Goal: Book appointment/travel/reservation

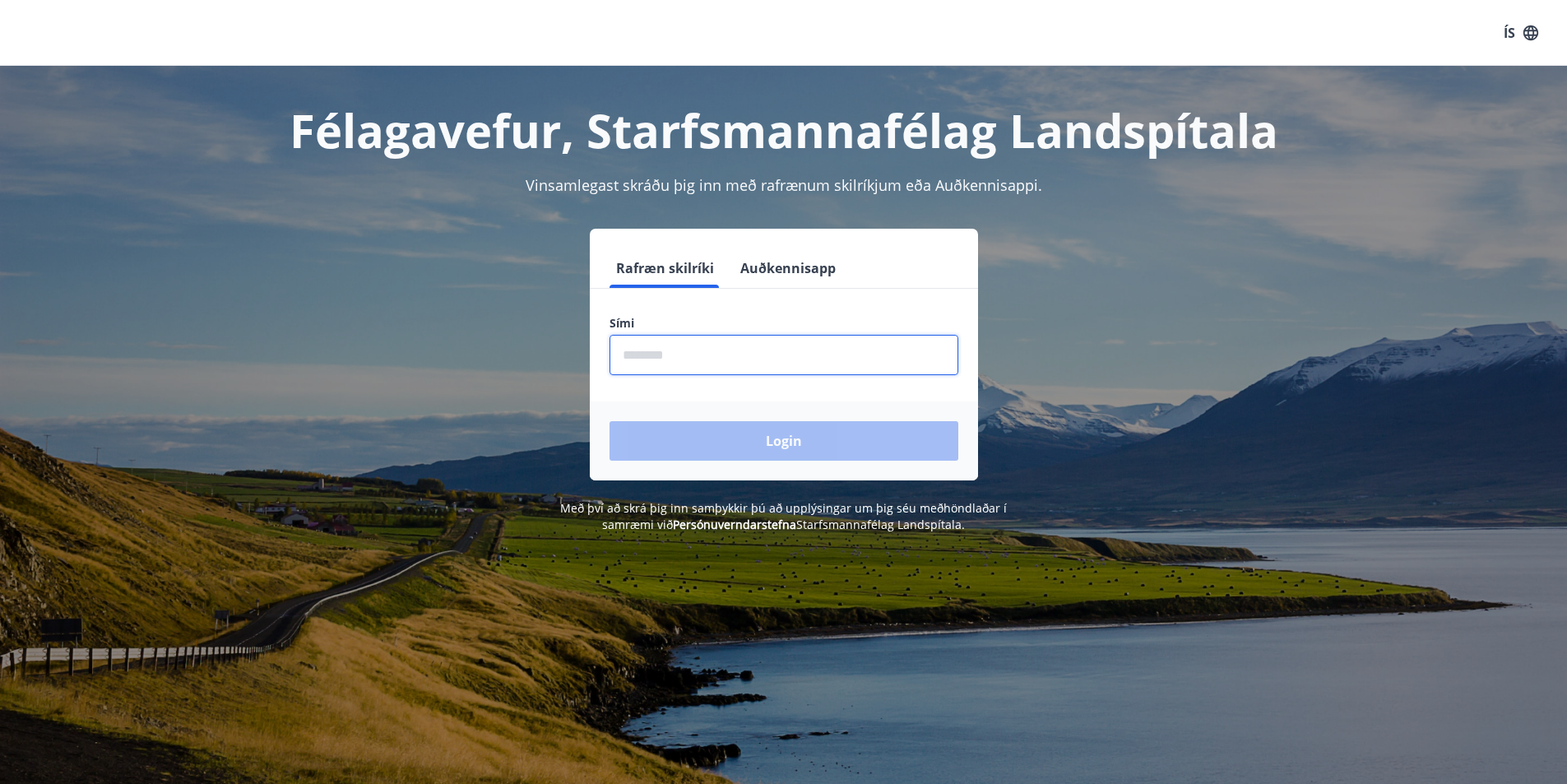
drag, startPoint x: 714, startPoint y: 357, endPoint x: 708, endPoint y: 273, distance: 84.2
click at [714, 357] on input "phone" at bounding box center [784, 354] width 348 height 40
type input "********"
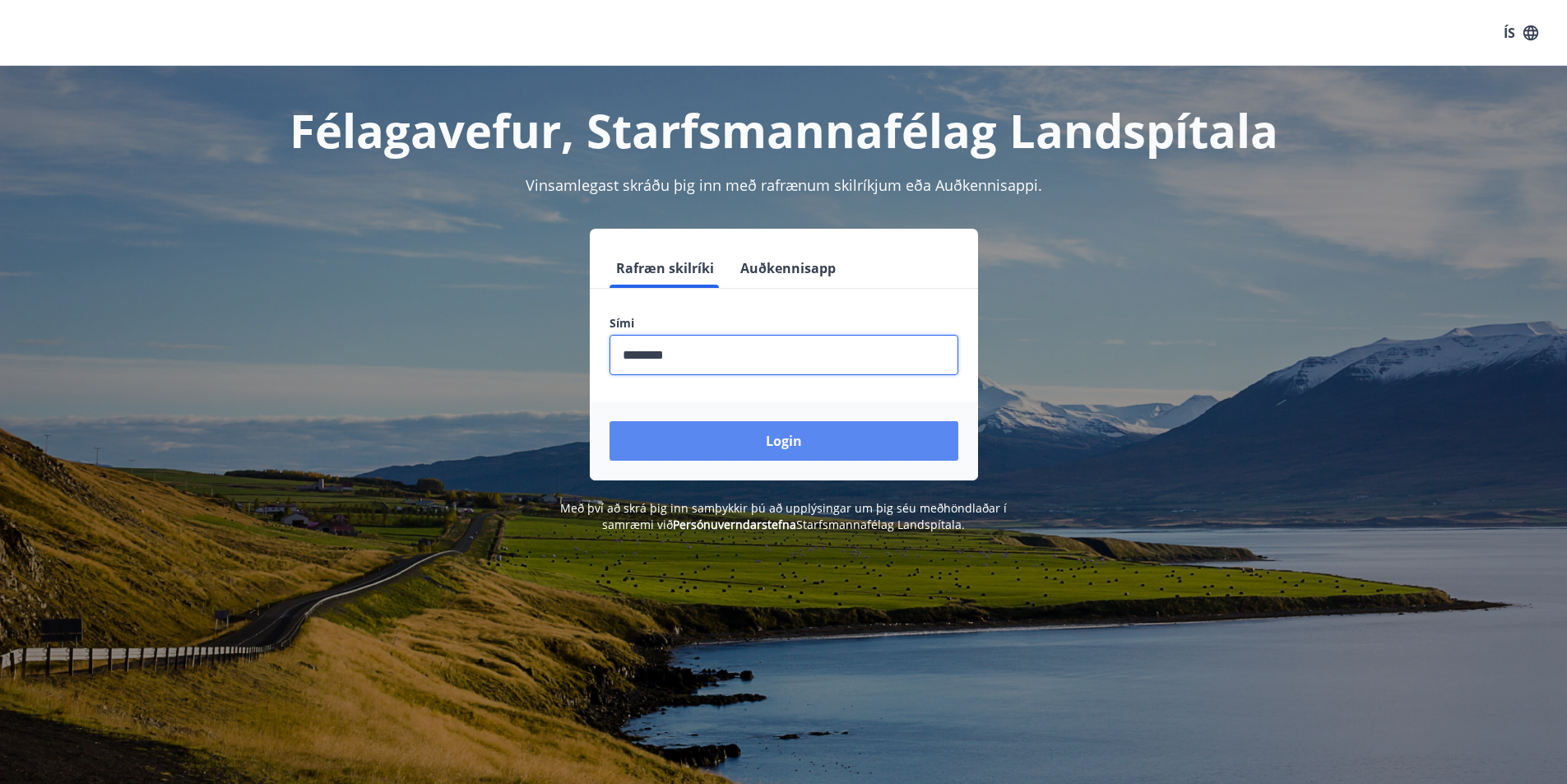
click at [795, 436] on button "Login" at bounding box center [784, 441] width 348 height 40
click at [795, 436] on form "Rafræn skilríki Auðkennisapp Sími ​ Login" at bounding box center [784, 365] width 388 height 232
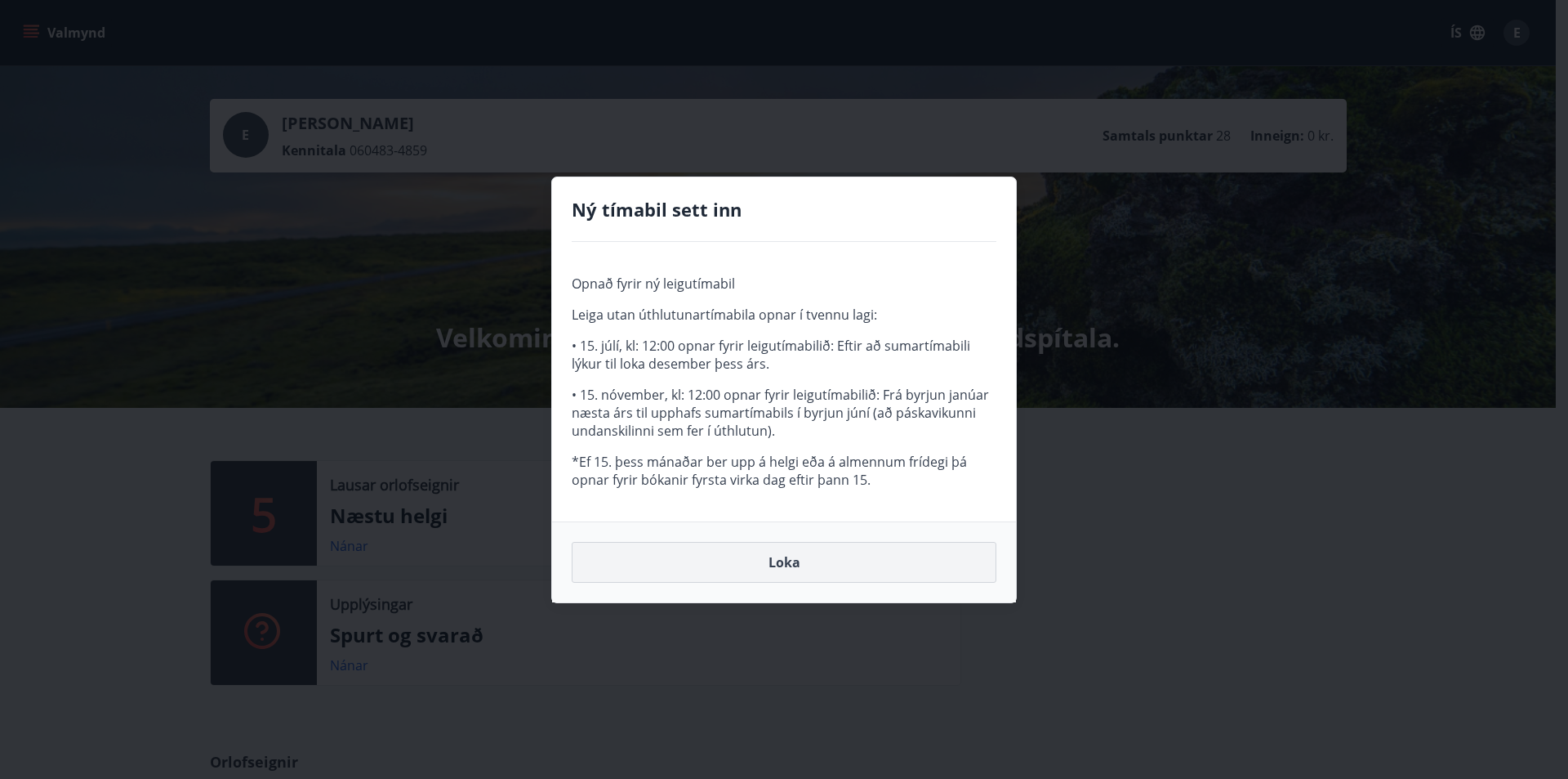
click at [861, 573] on button "Loka" at bounding box center [784, 562] width 425 height 41
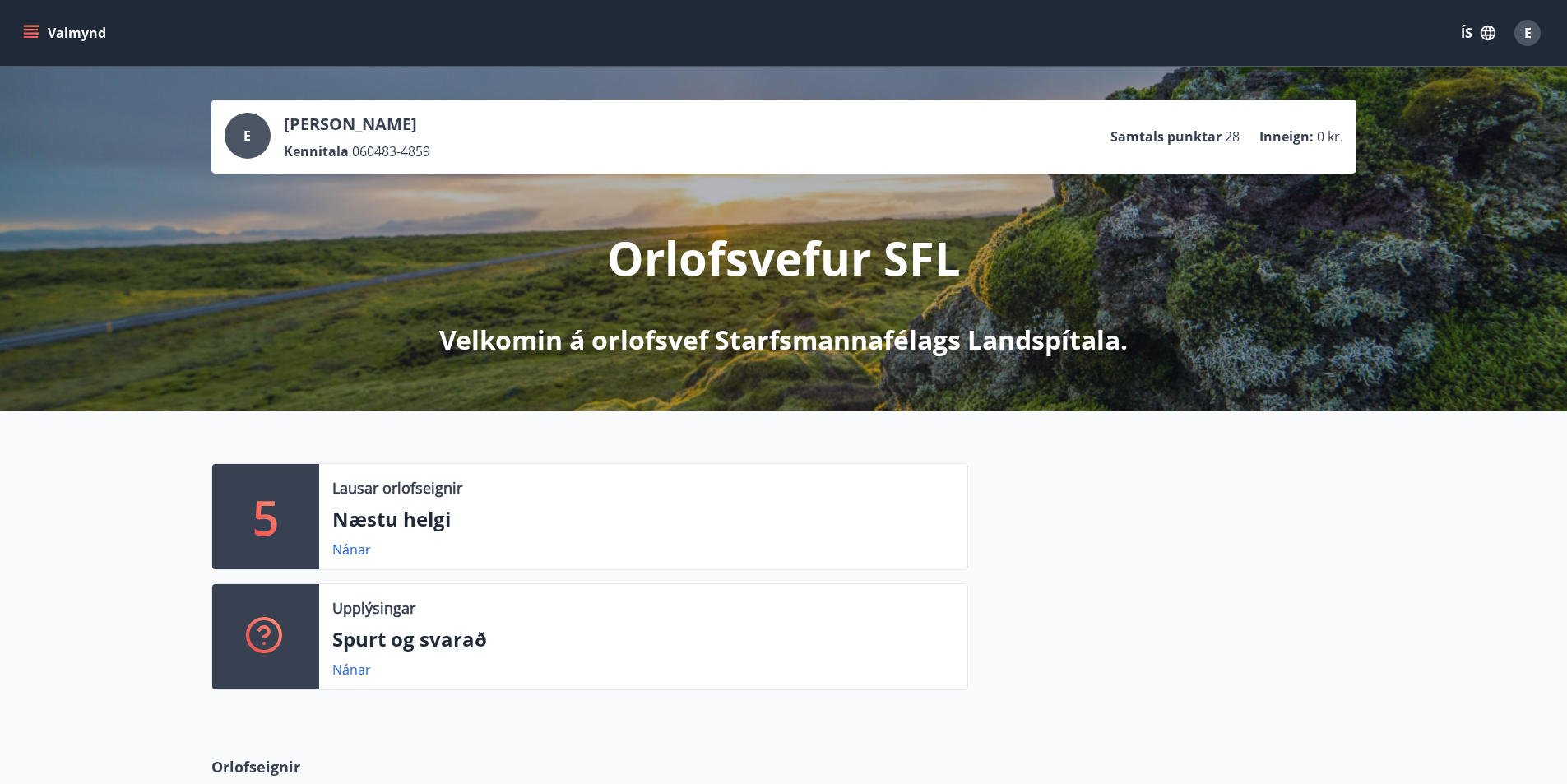
click at [466, 504] on div "Lausar orlofseignir Næstu helgi Nánar" at bounding box center [643, 516] width 648 height 105
click at [404, 511] on p "Næstu helgi" at bounding box center [643, 519] width 622 height 28
click at [340, 534] on div "Lausar orlofseignir Næstu helgi Nánar" at bounding box center [643, 516] width 648 height 105
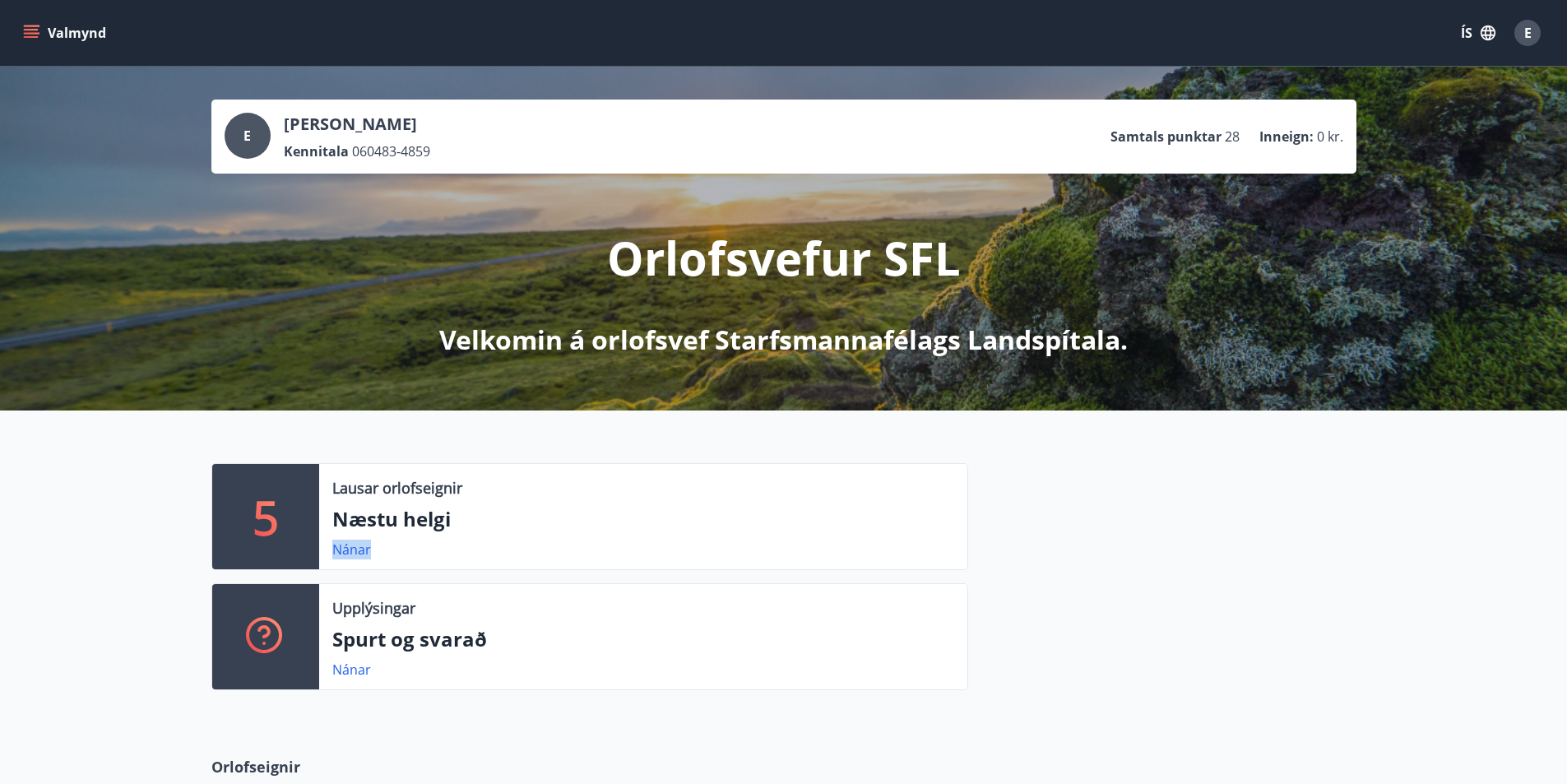
click at [340, 534] on div "Lausar orlofseignir Næstu helgi Nánar" at bounding box center [643, 516] width 648 height 105
click at [340, 539] on div "Lausar orlofseignir Næstu helgi Nánar" at bounding box center [643, 516] width 648 height 105
click at [340, 548] on link "Nánar" at bounding box center [351, 549] width 39 height 18
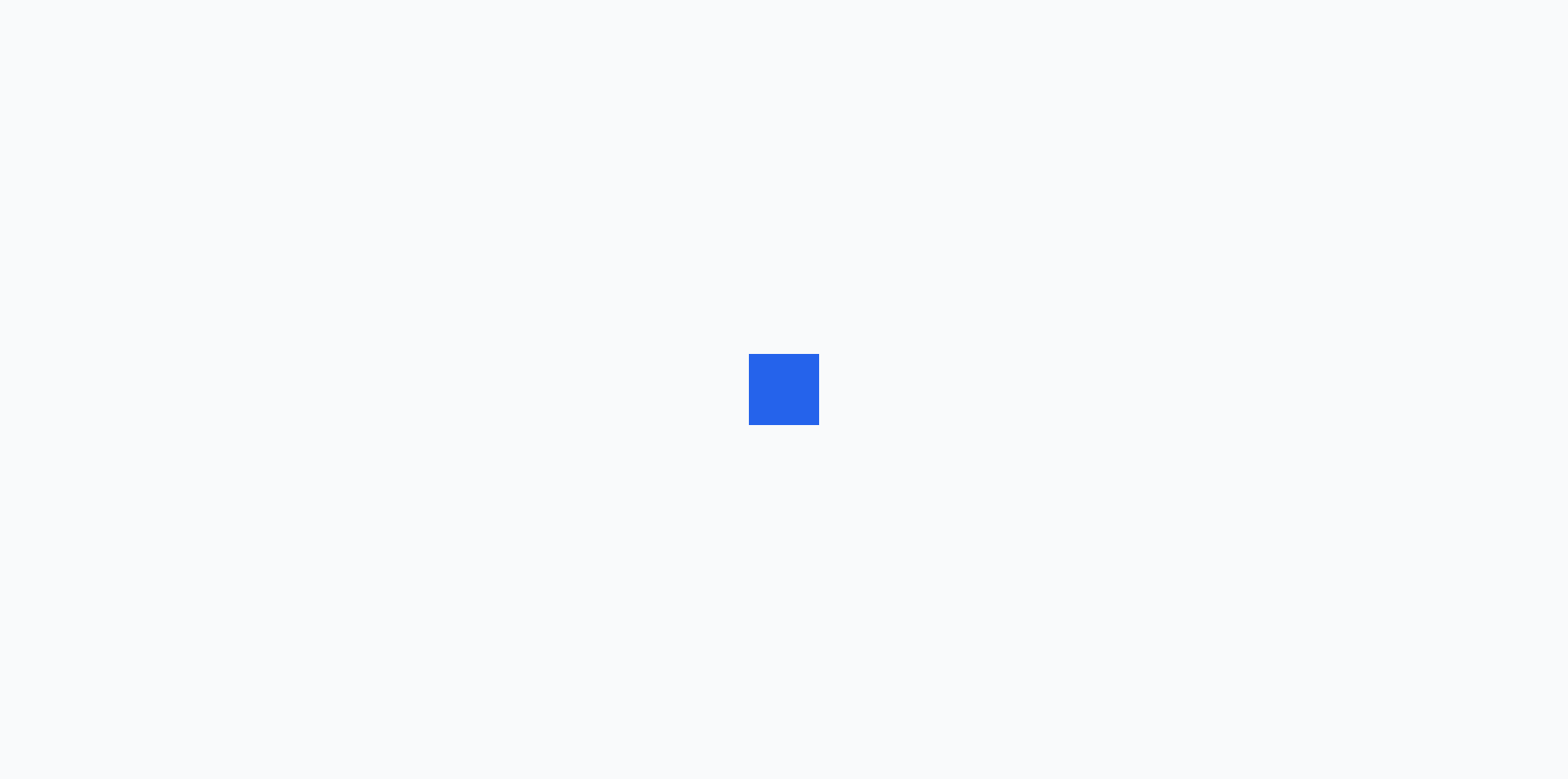
click at [338, 544] on div at bounding box center [784, 390] width 1568 height 779
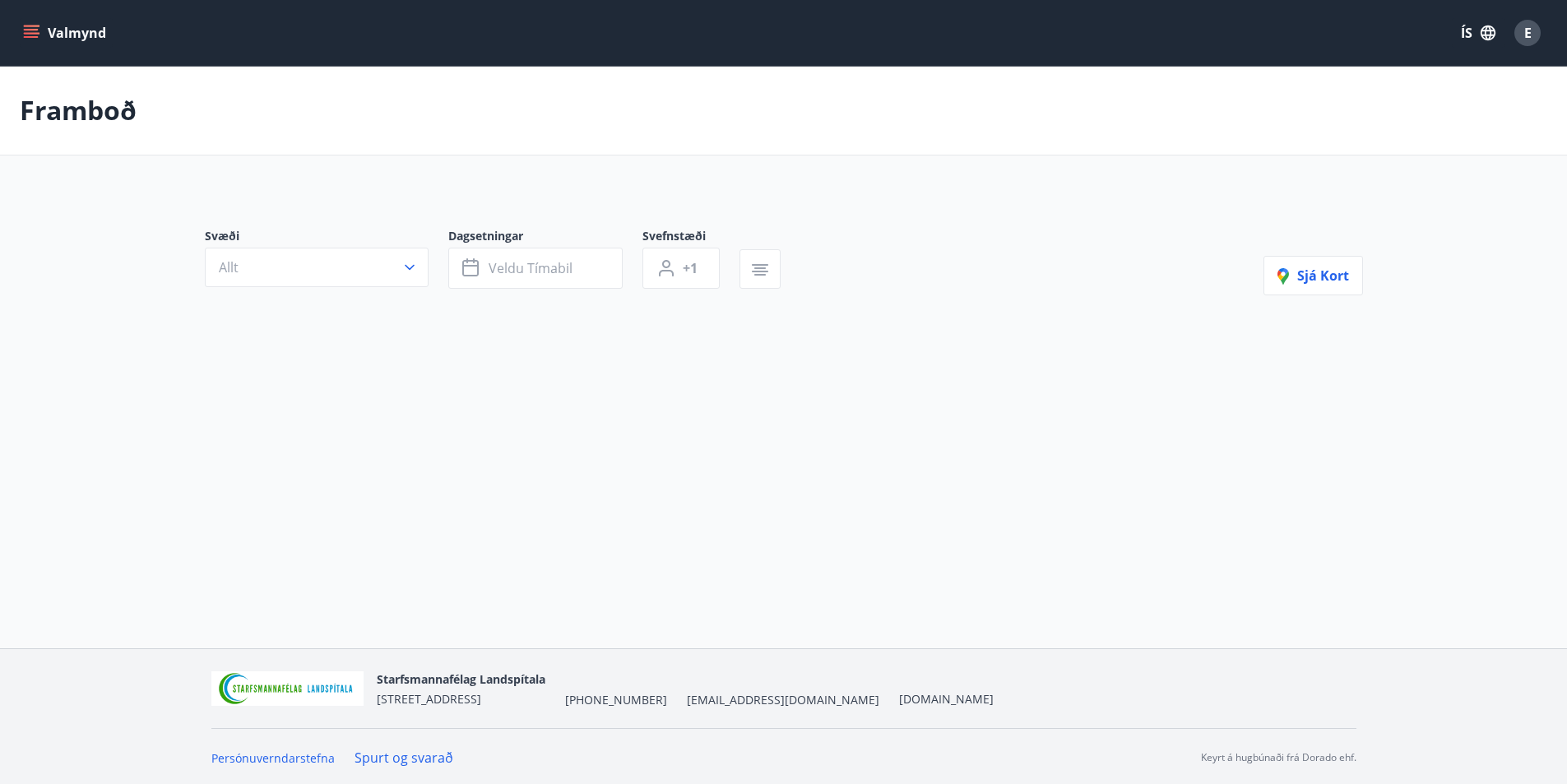
type input "*"
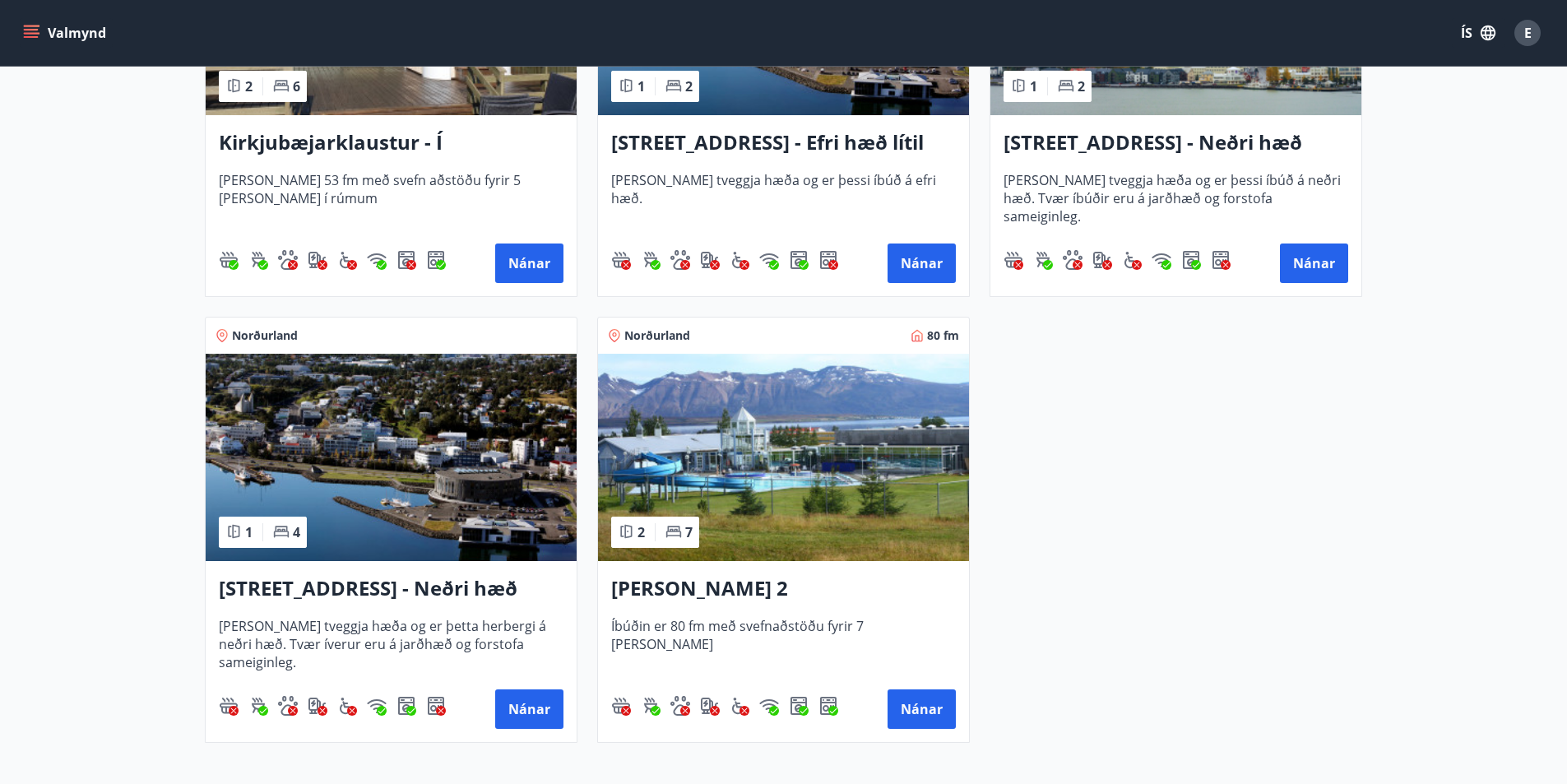
scroll to position [576, 0]
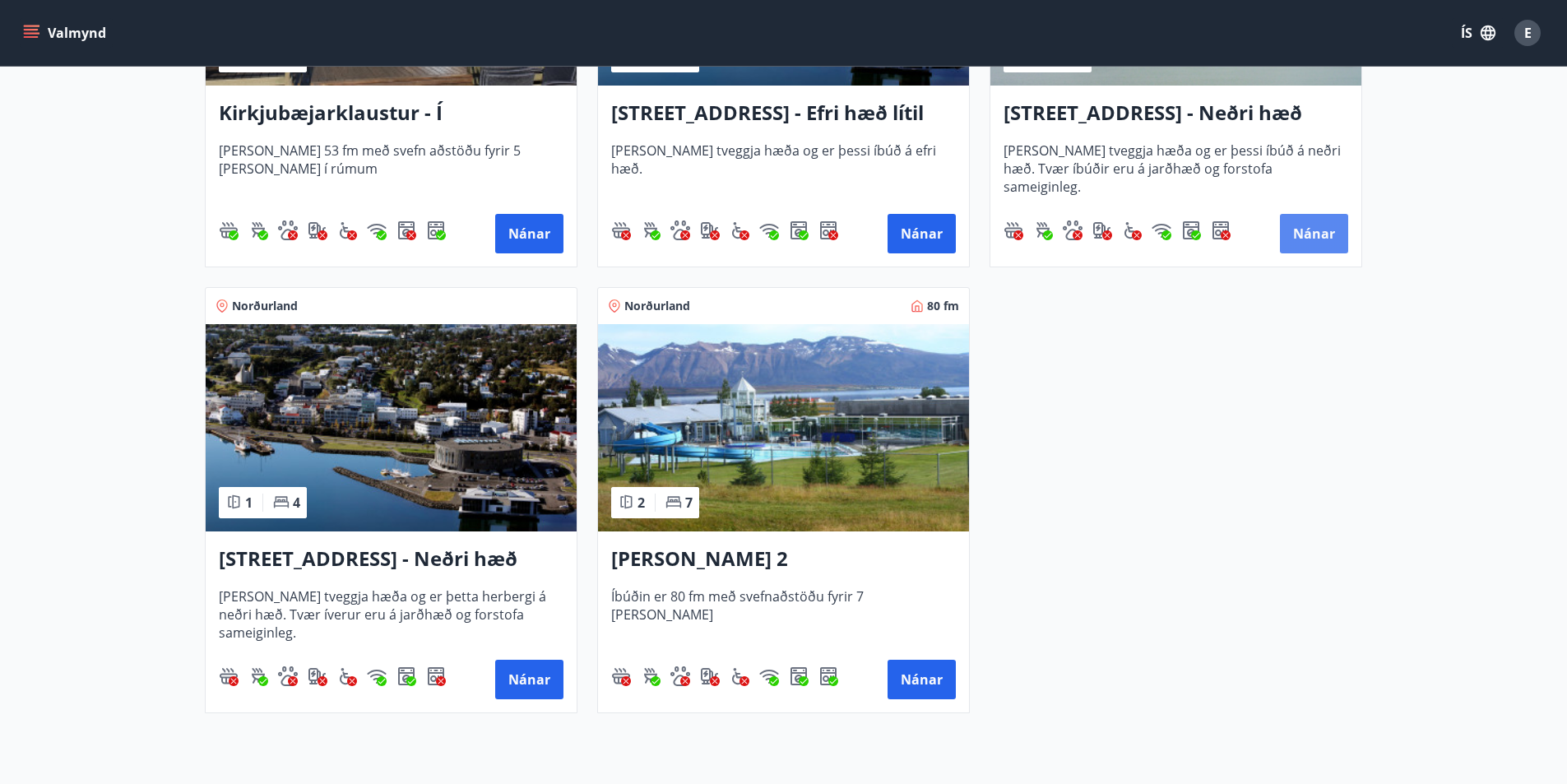
click at [1307, 231] on button "Nánar" at bounding box center [1314, 234] width 68 height 40
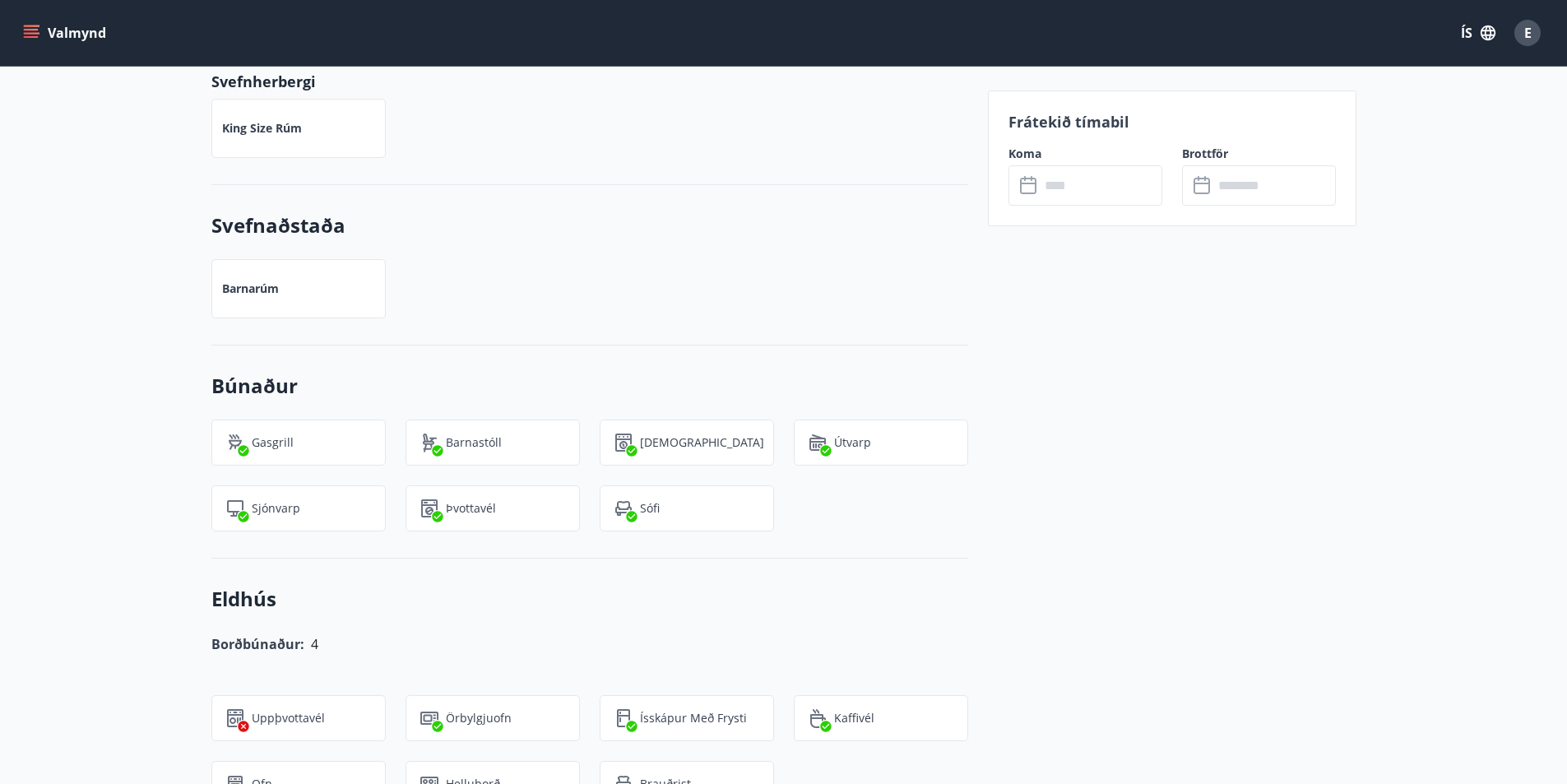
scroll to position [871, 0]
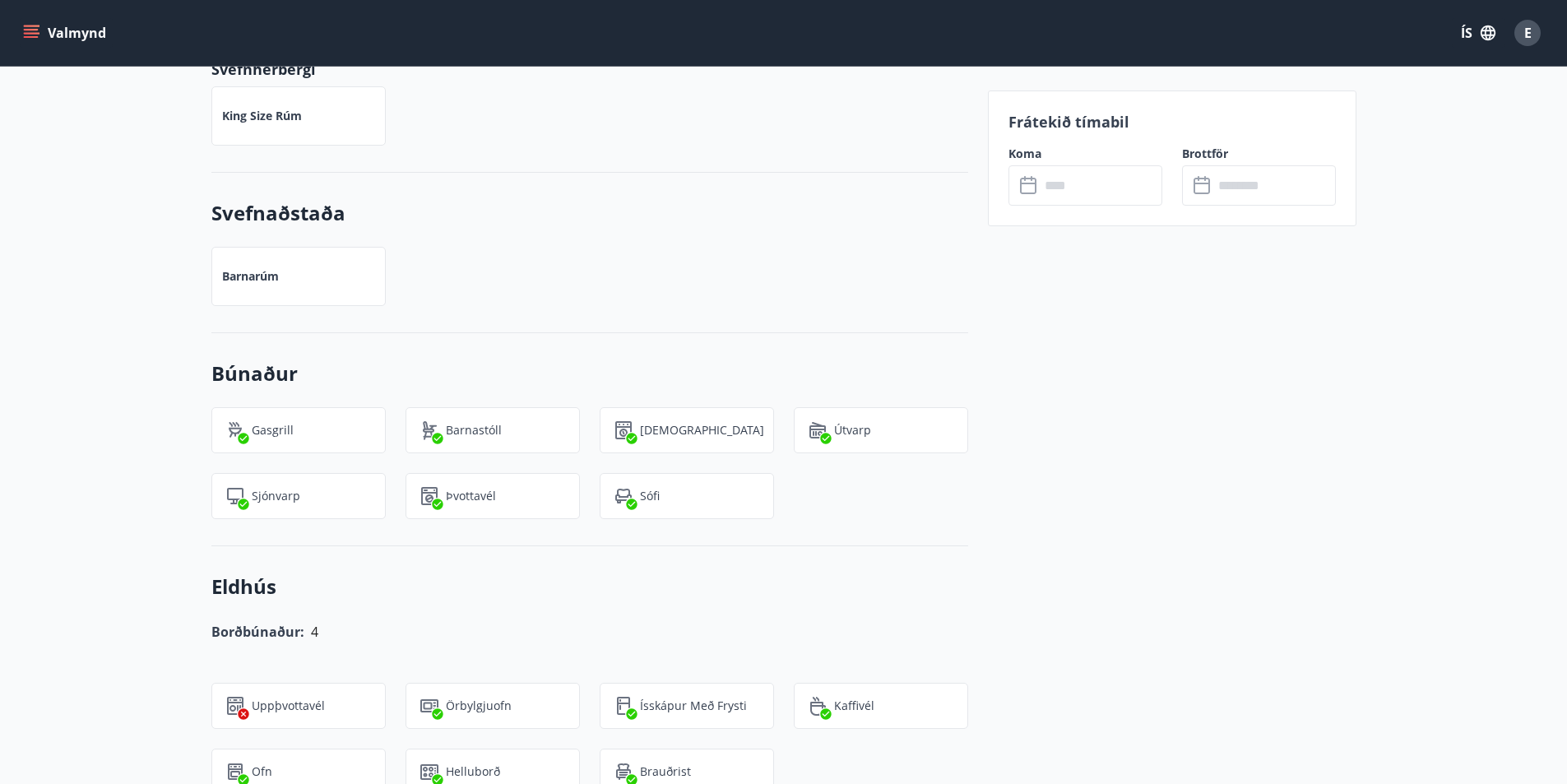
drag, startPoint x: 1573, startPoint y: 292, endPoint x: 1499, endPoint y: 137, distance: 171.8
click at [1499, 138] on div "[STREET_ADDRESS] - Neðri hæð íbúð 4 [STREET_ADDRESS] Svefnherbergi : 1 Svefnstæ…" at bounding box center [784, 516] width 1567 height 2774
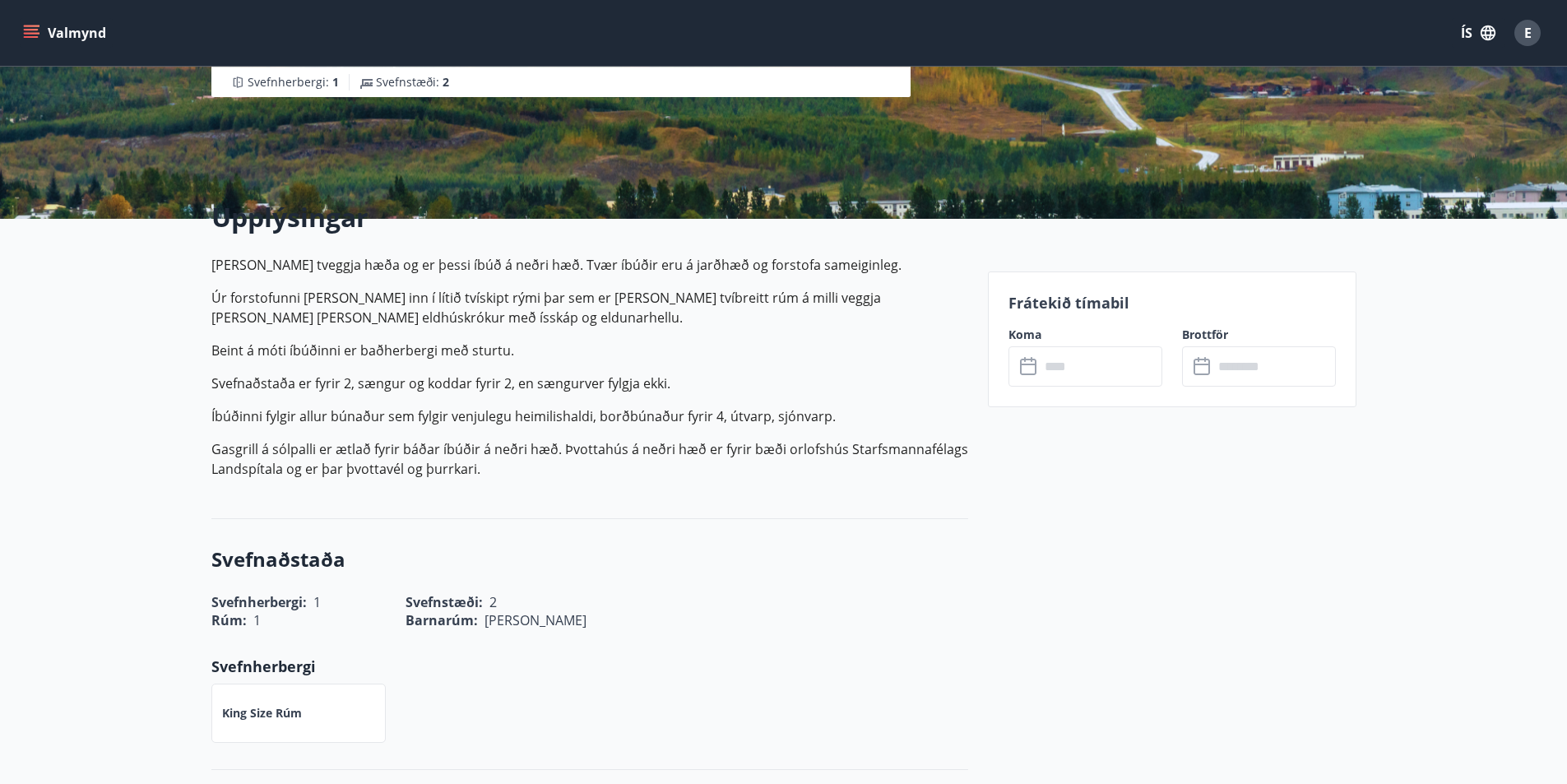
scroll to position [0, 0]
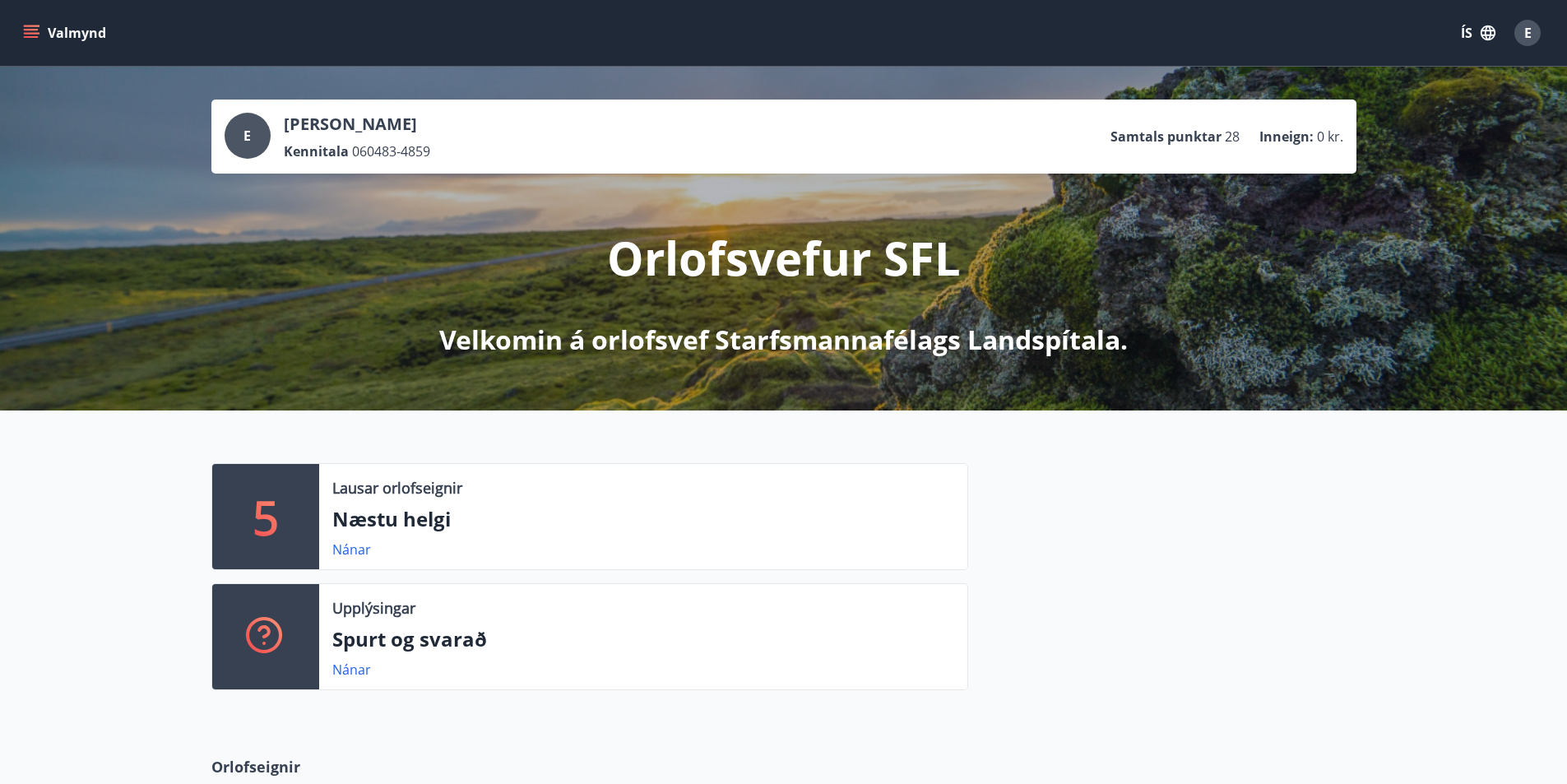
click at [372, 495] on p "Lausar orlofseignir" at bounding box center [397, 488] width 130 height 21
click at [344, 556] on link "Nánar" at bounding box center [351, 549] width 39 height 18
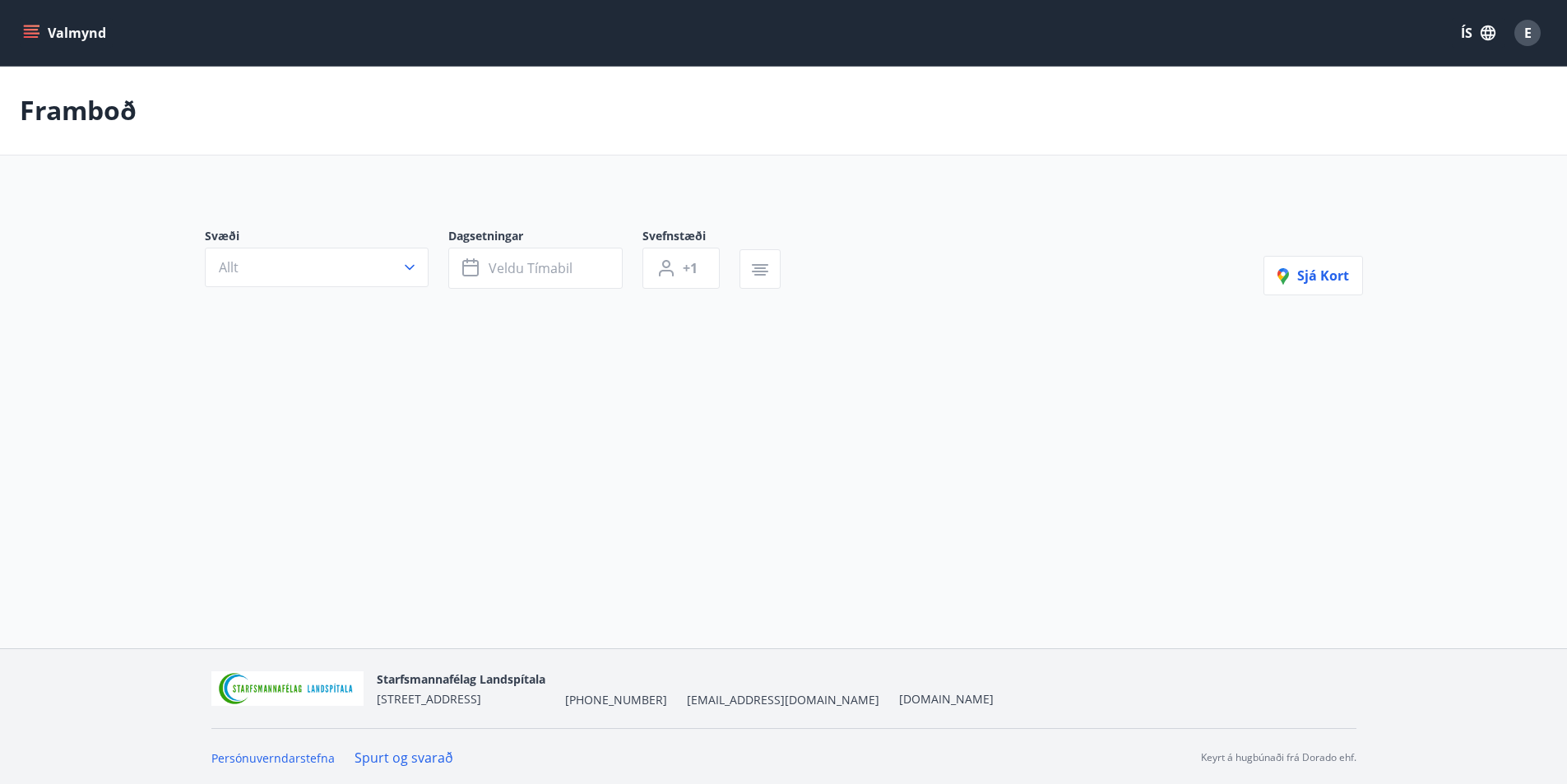
type input "*"
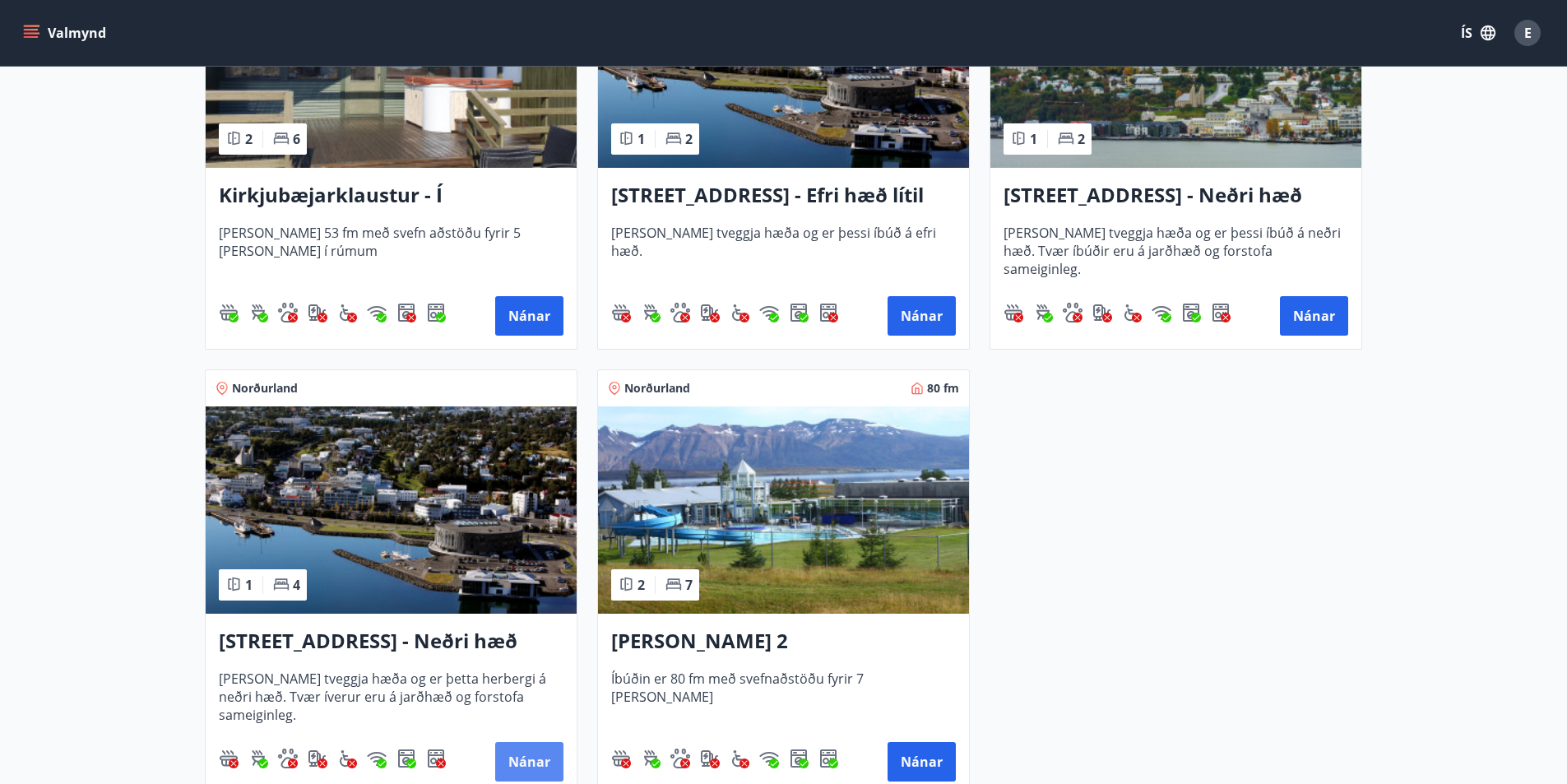
click at [528, 756] on button "Nánar" at bounding box center [529, 762] width 68 height 40
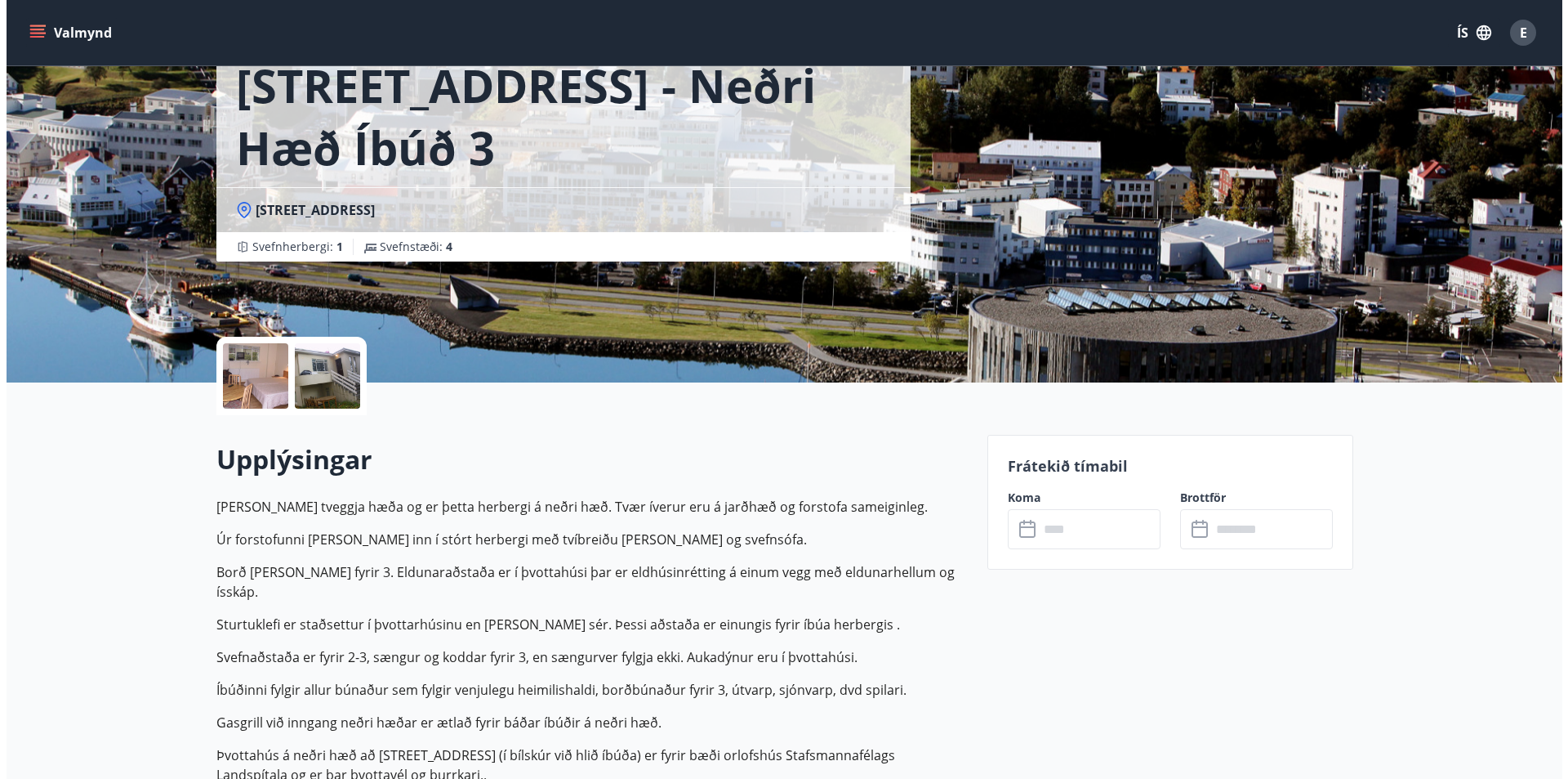
scroll to position [164, 0]
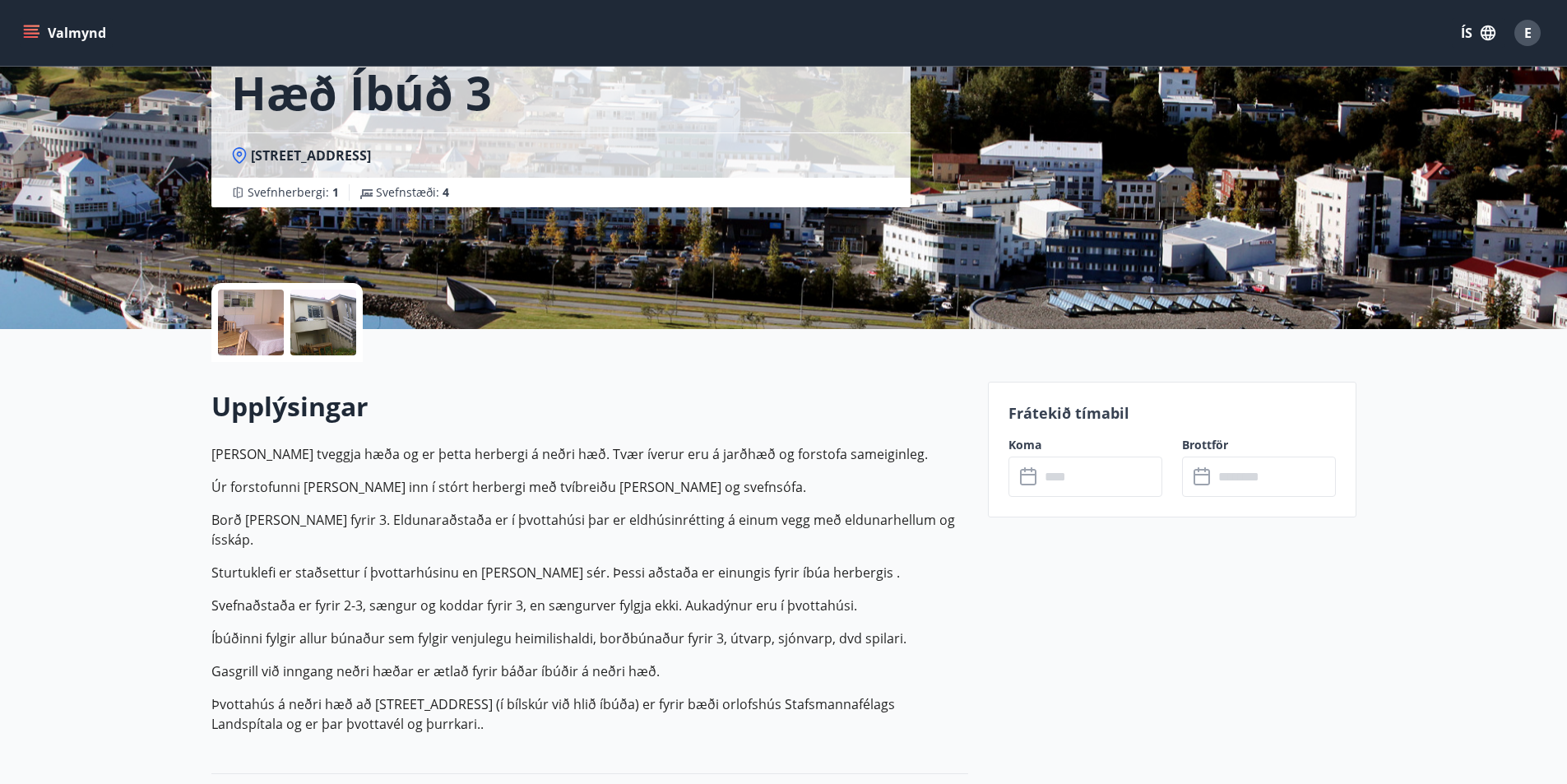
click at [242, 325] on div at bounding box center [251, 322] width 66 height 66
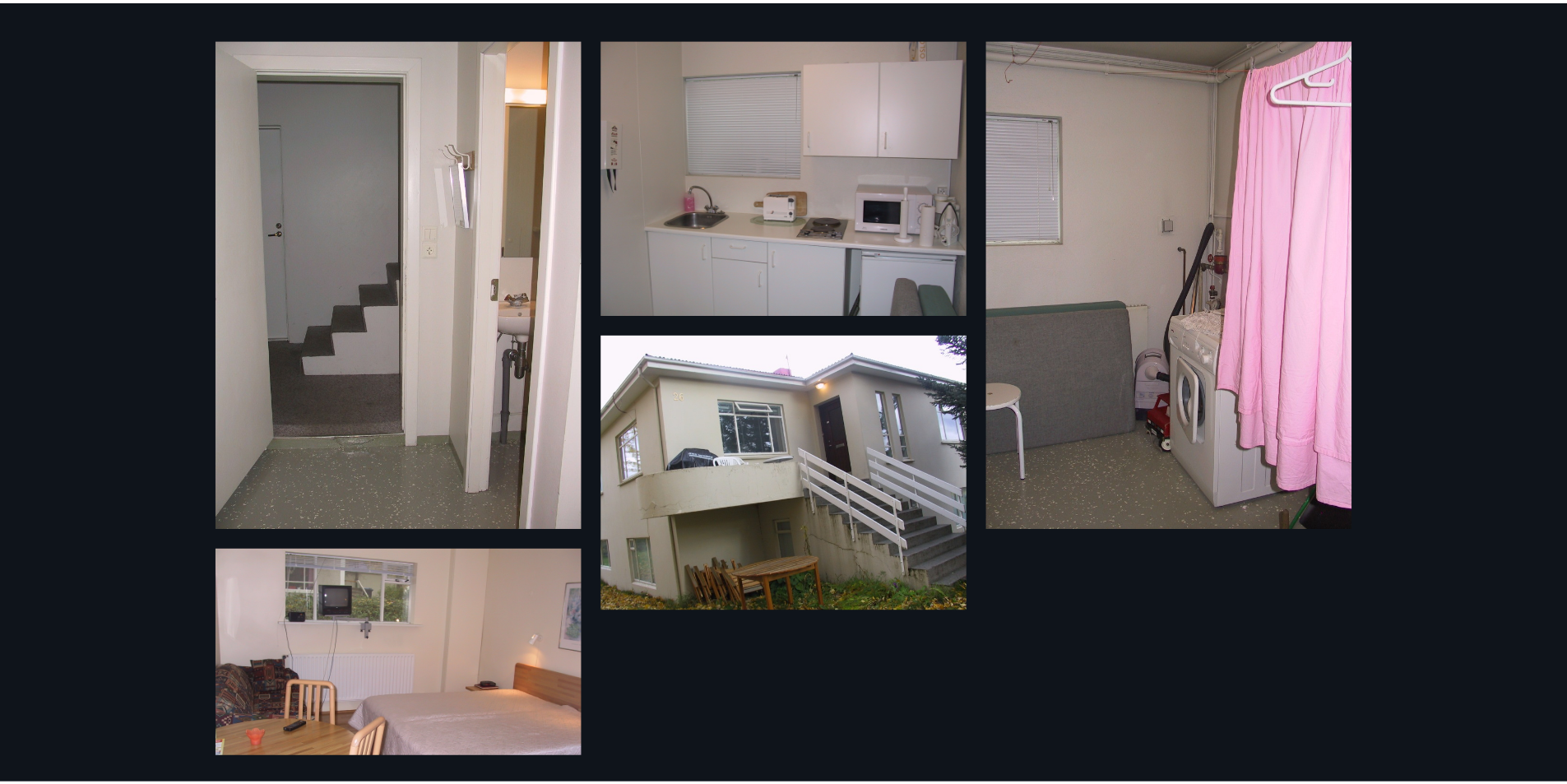
scroll to position [0, 0]
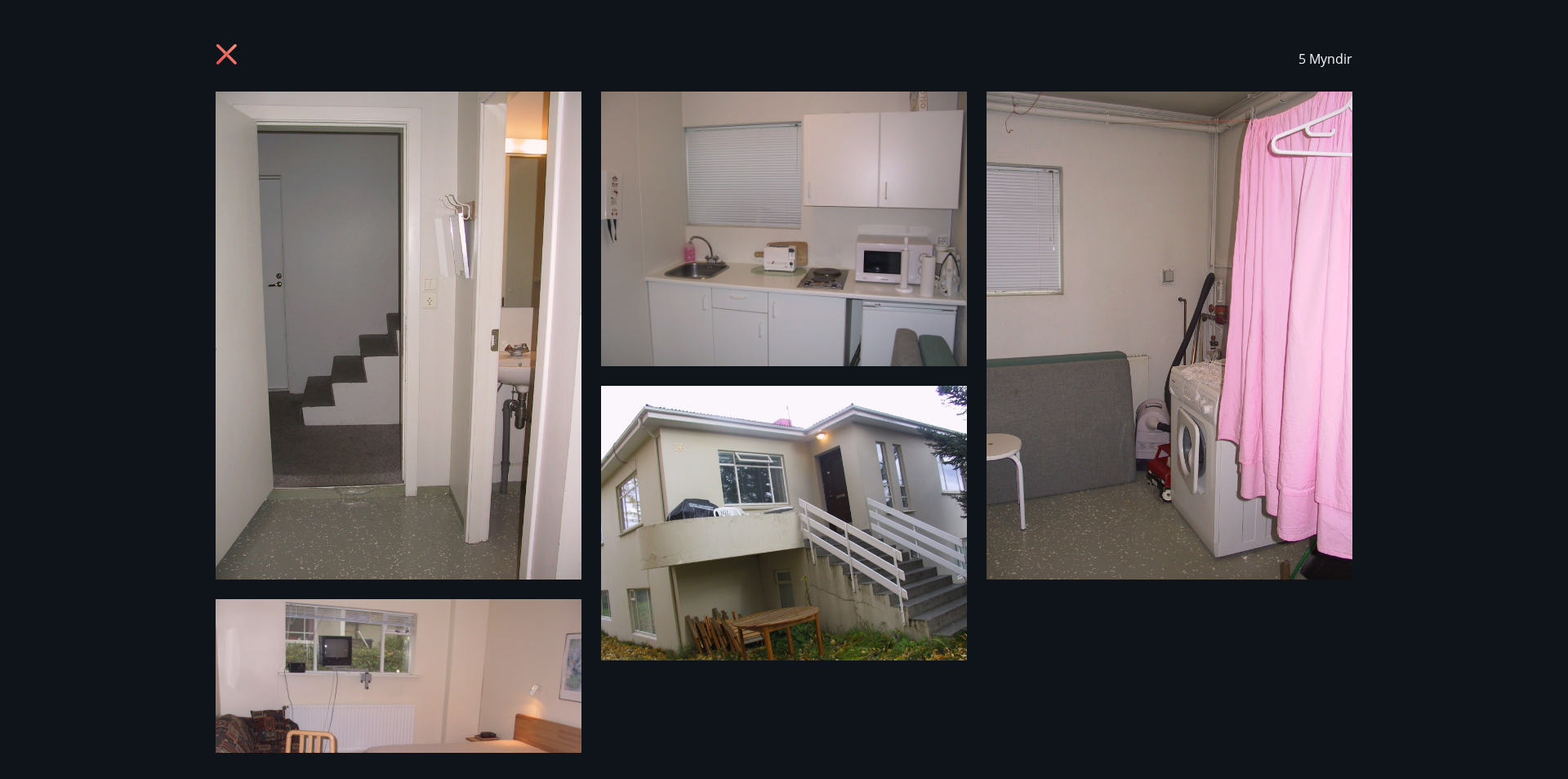
click at [230, 47] on icon at bounding box center [229, 56] width 26 height 26
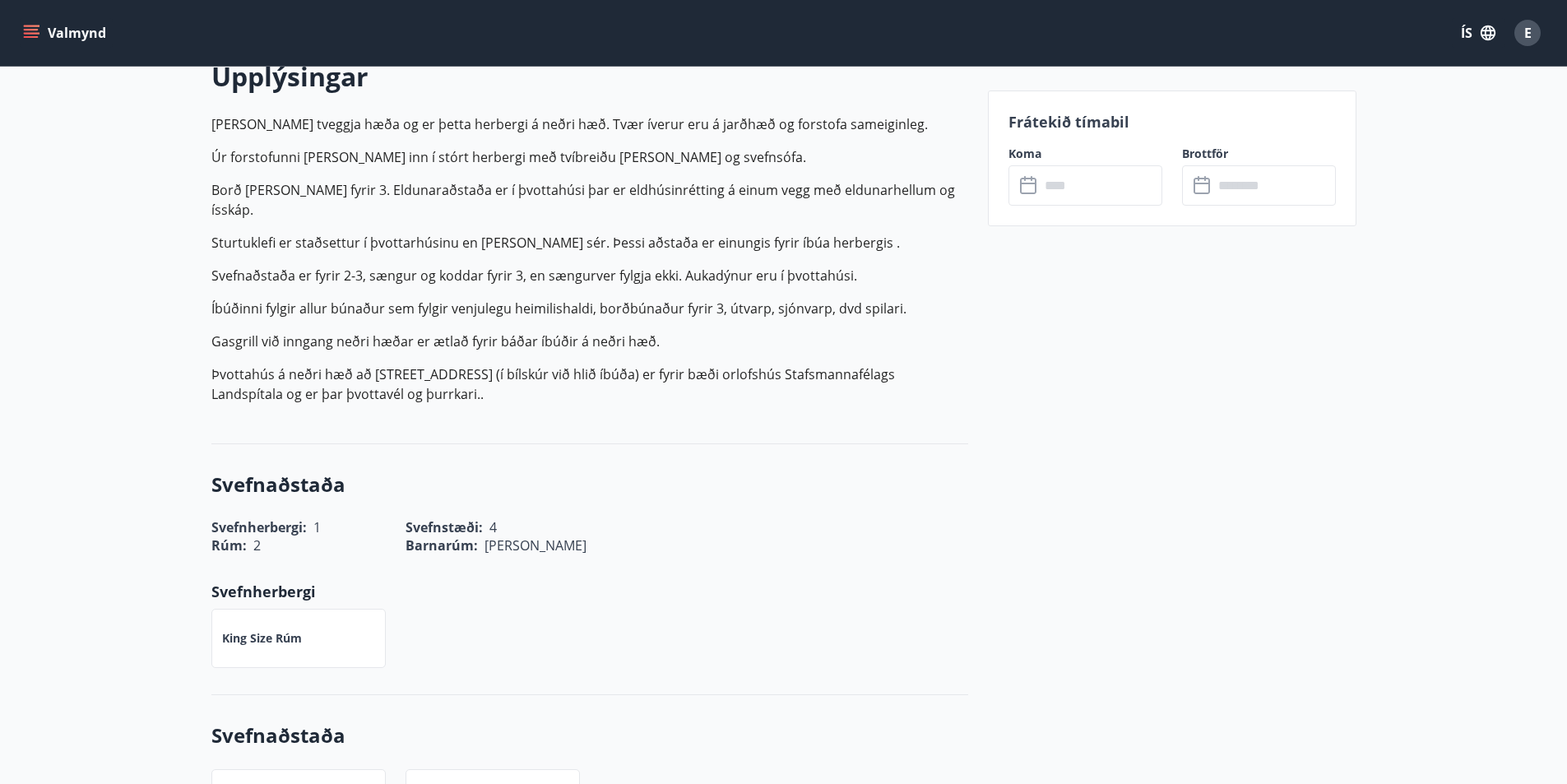
scroll to position [493, 0]
click at [1072, 189] on input "text" at bounding box center [1101, 185] width 123 height 40
click at [1028, 188] on icon at bounding box center [1030, 186] width 20 height 20
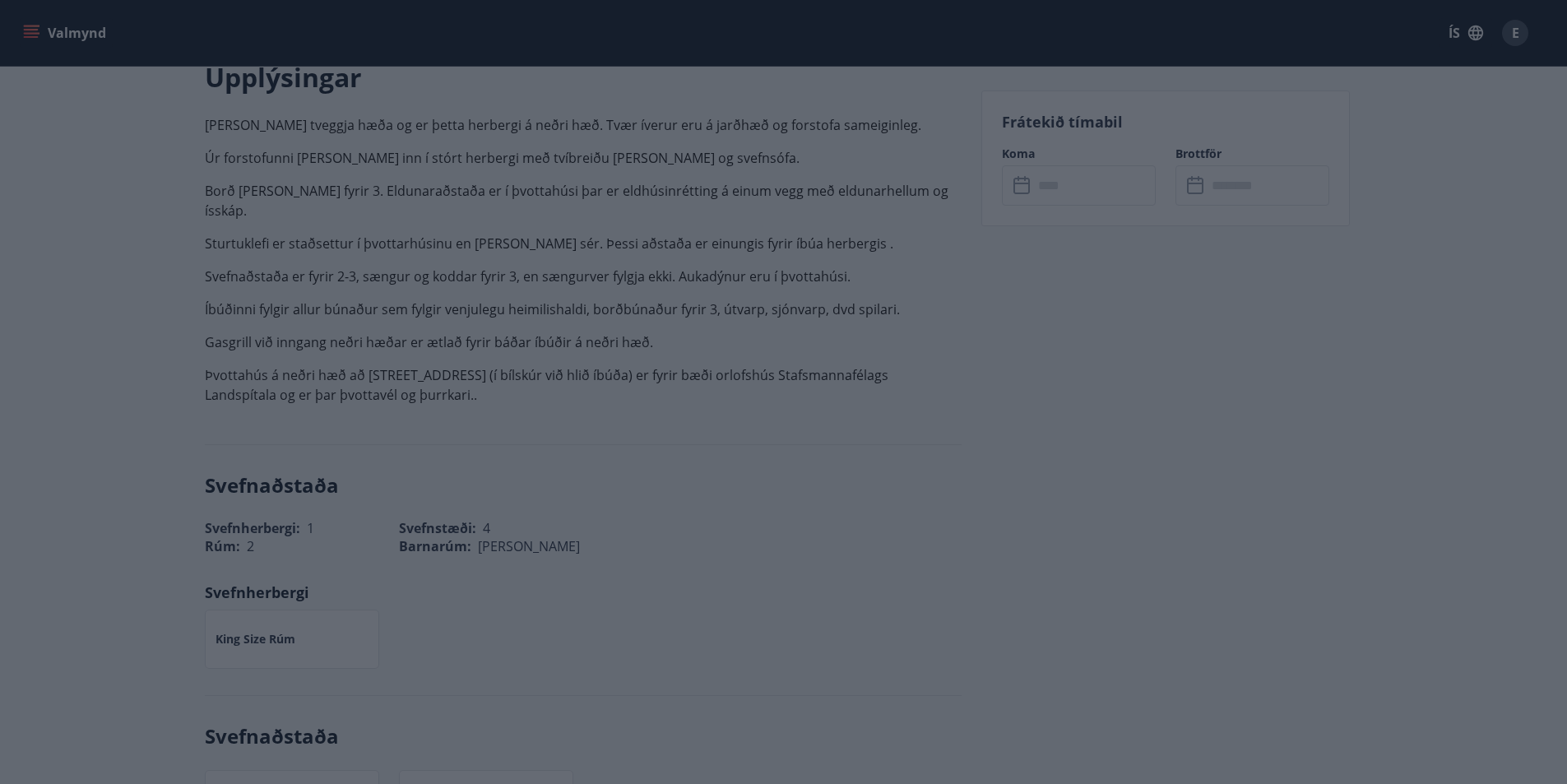
click at [1042, 169] on div "Má Þr Mi Fi Fö La Su Má Þr Mi Fi Fö La Su [DATE] 1 2 3 4 5 6 7 8 9 10 11 12 13 …" at bounding box center [784, 392] width 1567 height 784
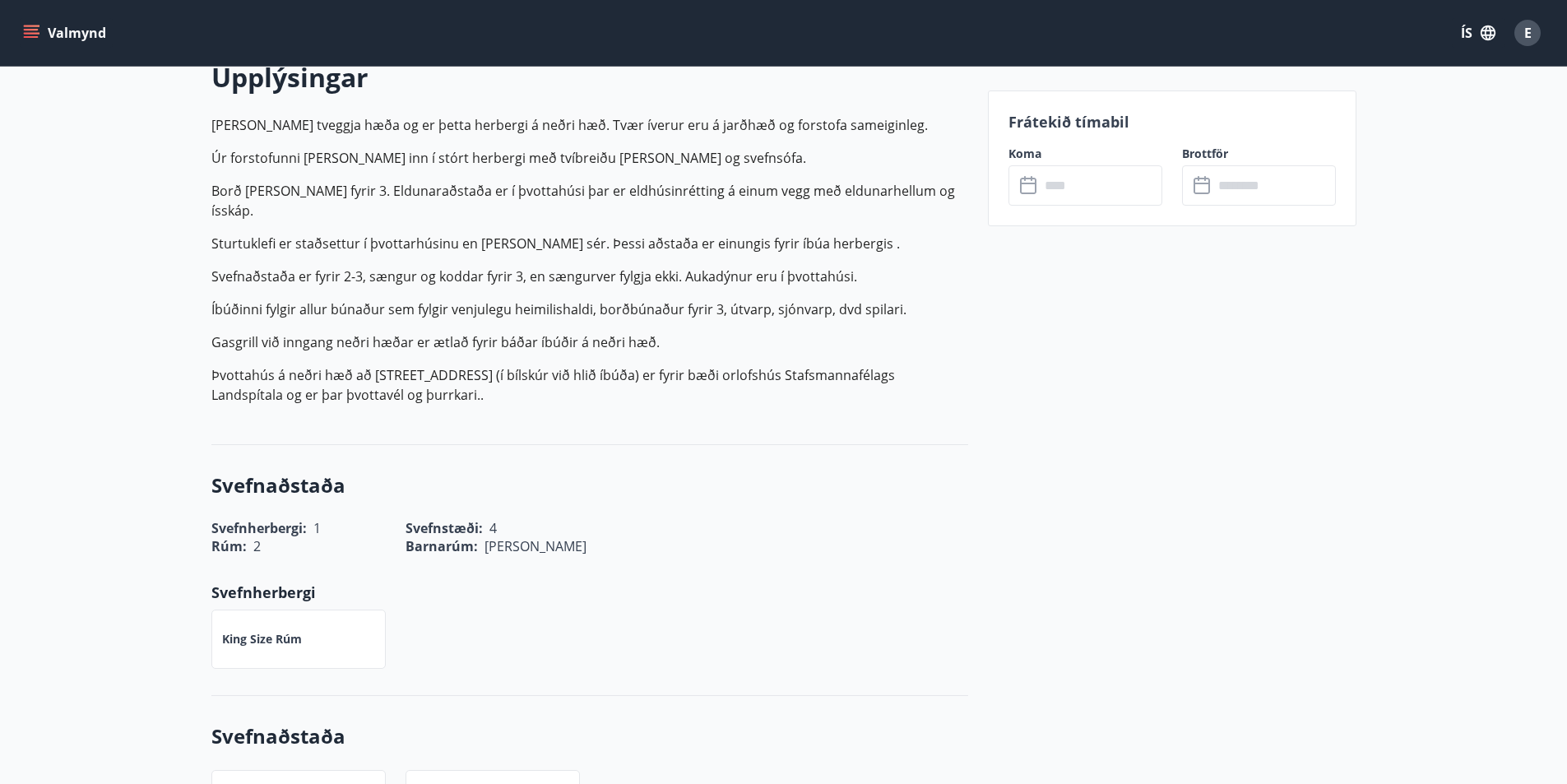
click at [1090, 185] on input "text" at bounding box center [1101, 185] width 123 height 40
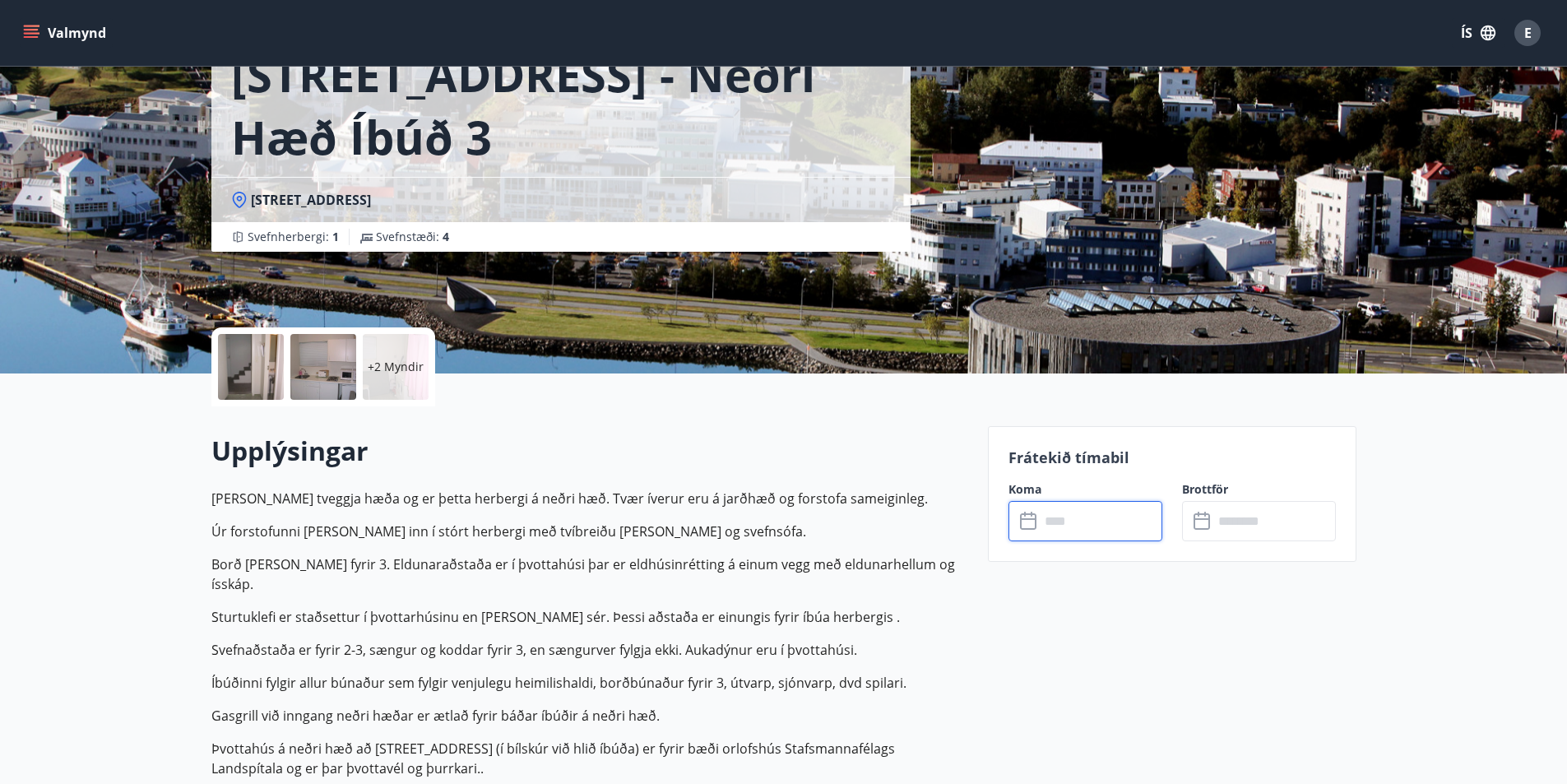
scroll to position [0, 0]
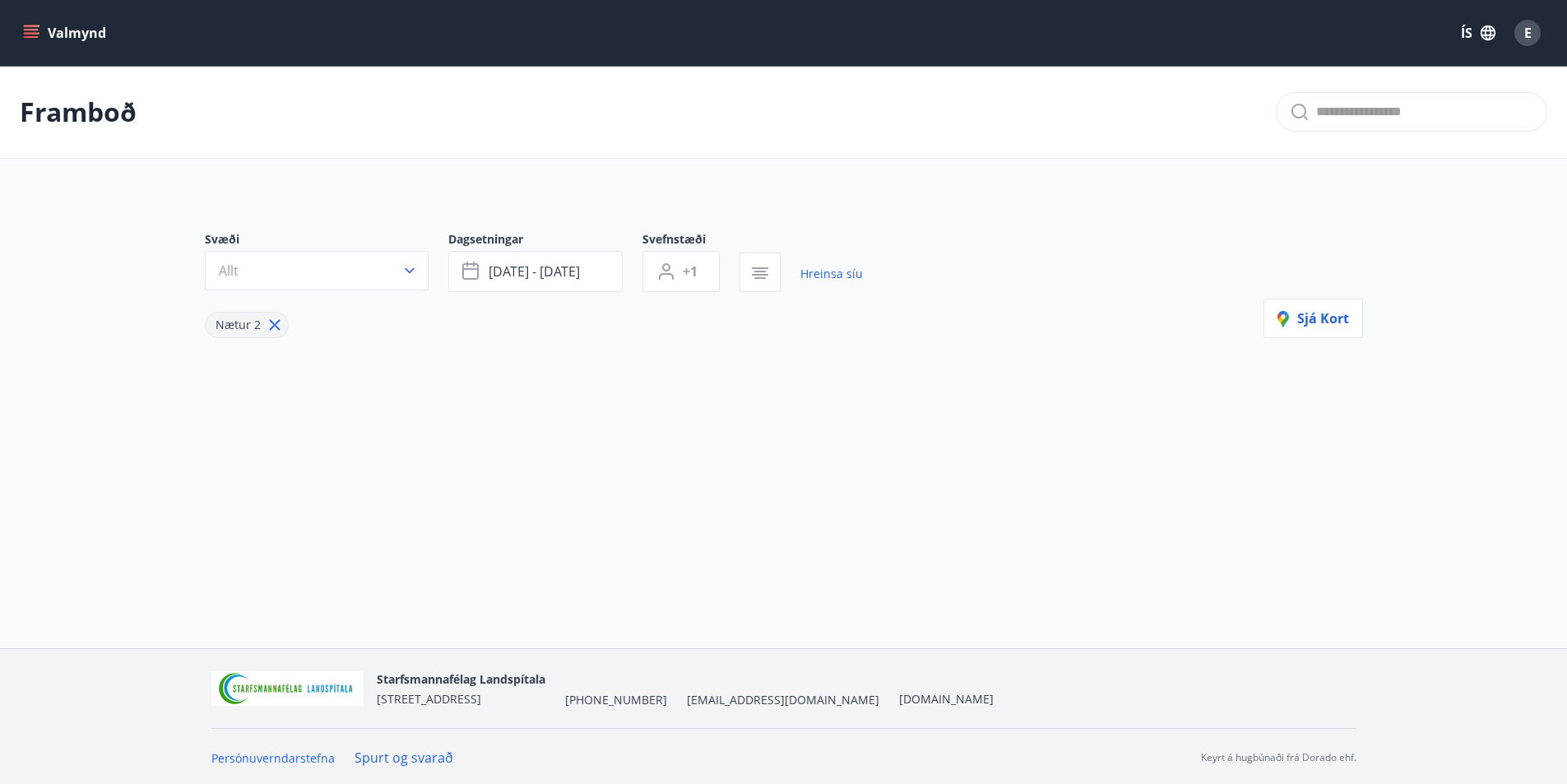
type input "*"
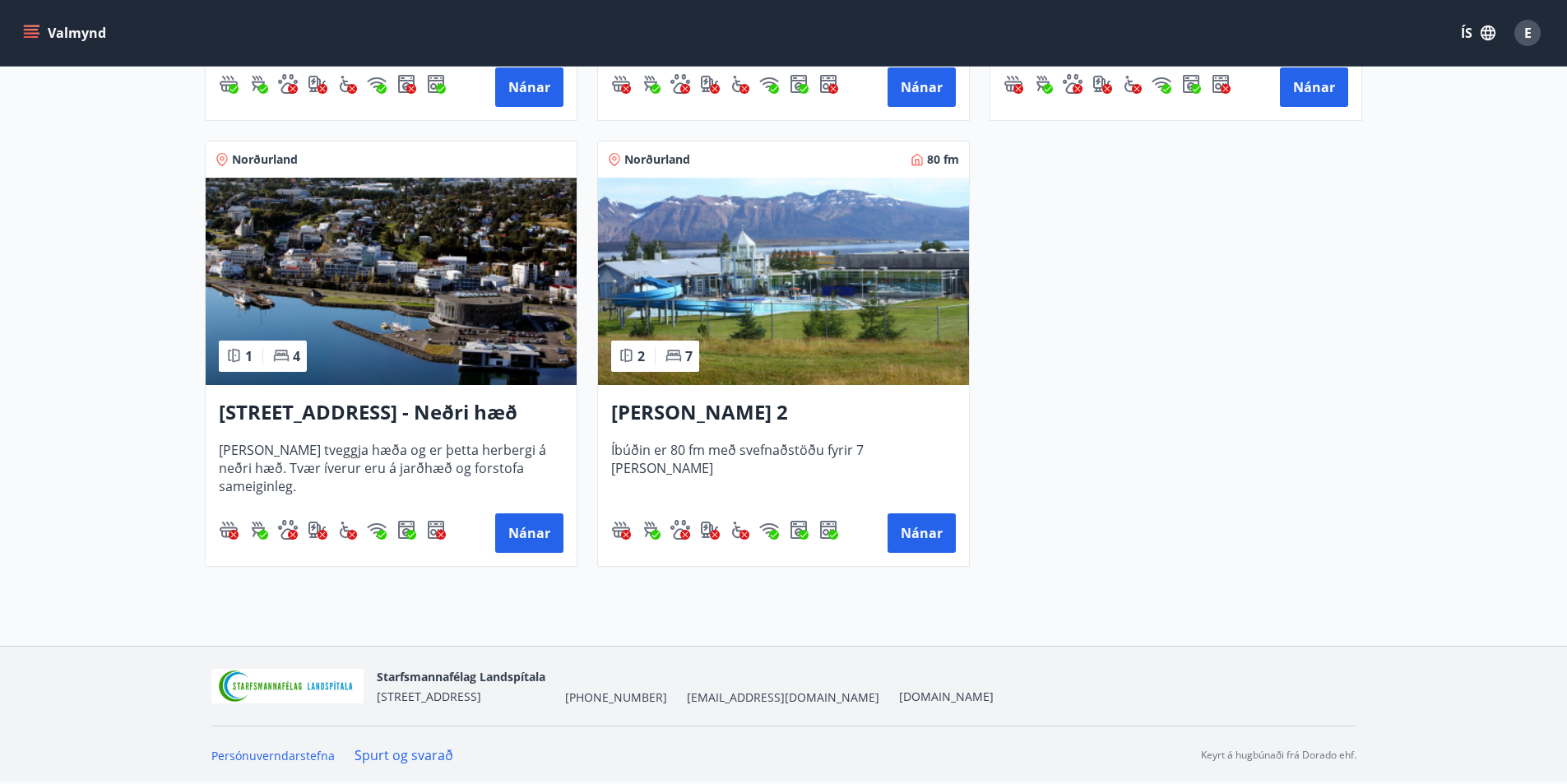
scroll to position [37, 0]
